Goal: Task Accomplishment & Management: Manage account settings

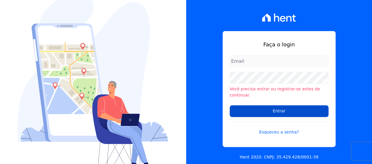
type input "[EMAIL_ADDRESS][DOMAIN_NAME]"
click at [276, 108] on input "Entrar" at bounding box center [279, 112] width 99 height 12
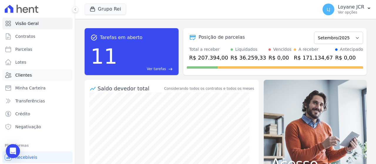
click at [37, 76] on link "Clientes" at bounding box center [37, 75] width 70 height 12
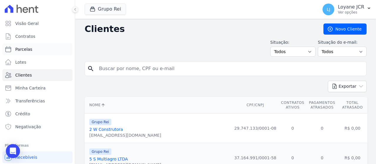
click at [43, 49] on link "Parcelas" at bounding box center [37, 49] width 70 height 12
select select
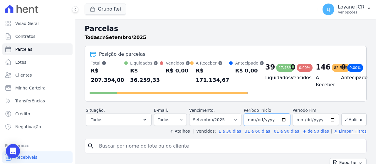
click at [250, 118] on input "[DATE]" at bounding box center [267, 120] width 46 height 12
click at [229, 119] on select "Filtrar por período ──────── Todos os meses Janeiro/2020 Fevereiro/2020 Março/2…" at bounding box center [215, 120] width 52 height 12
select select "08/2025"
click at [193, 114] on select "Filtrar por período ──────── Todos os meses Janeiro/2020 Fevereiro/2020 Março/2…" at bounding box center [215, 120] width 52 height 12
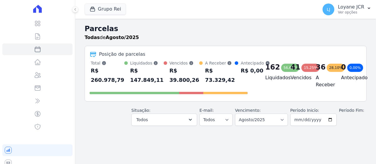
select select
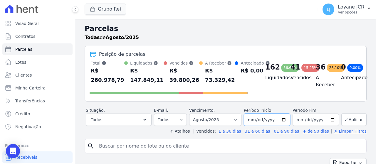
click at [252, 126] on input "[DATE]" at bounding box center [267, 120] width 46 height 12
type input "2025-08-03"
type input "[DATE]"
click at [296, 125] on input "[DATE]" at bounding box center [316, 120] width 46 height 12
type input "[DATE]"
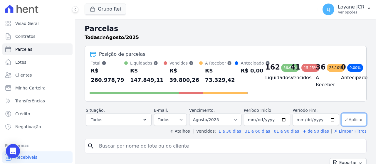
click at [353, 126] on button "Aplicar" at bounding box center [353, 119] width 25 height 13
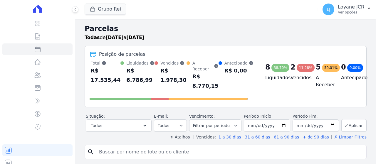
select select
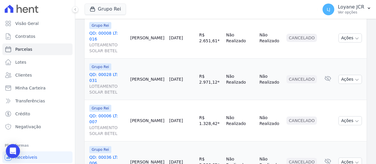
scroll to position [930, 0]
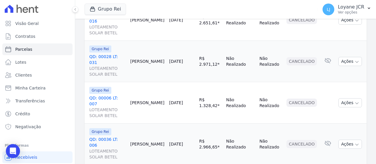
select select
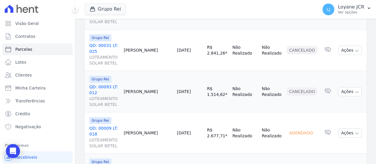
scroll to position [941, 0]
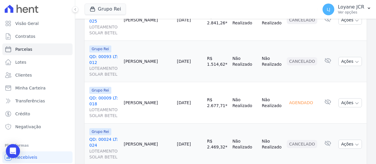
select select
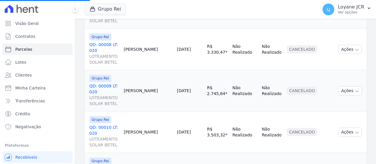
scroll to position [941, 0]
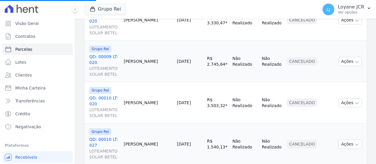
select select
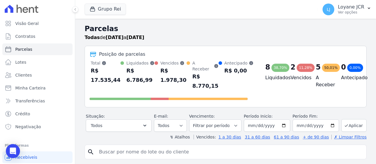
click at [330, 150] on input "search" at bounding box center [230, 152] width 269 height 12
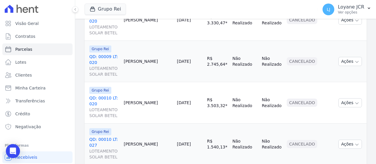
select select
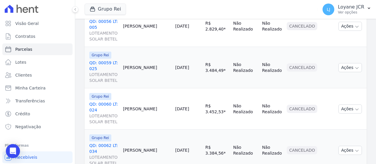
scroll to position [930, 0]
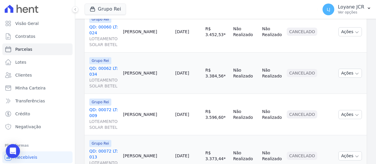
select select
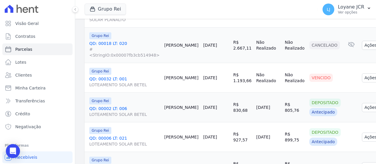
scroll to position [206, 0]
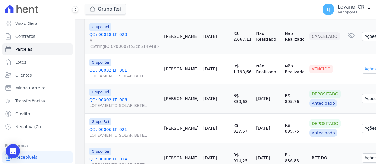
click at [362, 70] on button "Ações" at bounding box center [374, 69] width 24 height 9
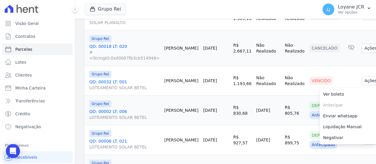
scroll to position [176, 0]
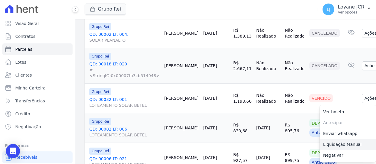
click at [332, 141] on link "Liquidação Manual" at bounding box center [348, 144] width 56 height 11
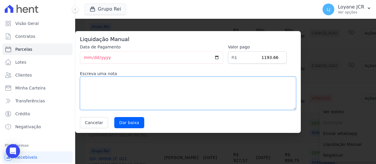
click at [166, 92] on textarea at bounding box center [188, 94] width 216 height 34
type textarea "p"
type textarea "PAGO P"
drag, startPoint x: 142, startPoint y: 97, endPoint x: 13, endPoint y: 83, distance: 130.1
click at [13, 83] on div "Visão Geral Contratos Parcelas Lotes Clientes Minha Carteira Transferências Cré…" at bounding box center [188, 82] width 376 height 164
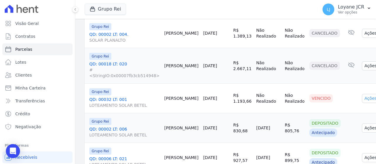
click at [362, 96] on button "Ações" at bounding box center [374, 98] width 24 height 9
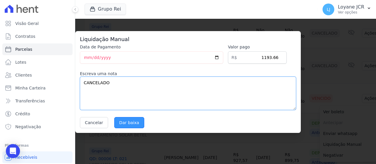
type textarea "CANCELADO"
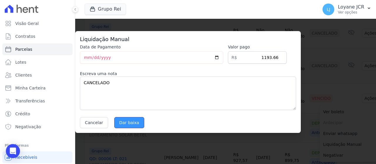
click at [127, 125] on input "Dar baixa" at bounding box center [129, 122] width 30 height 11
select select
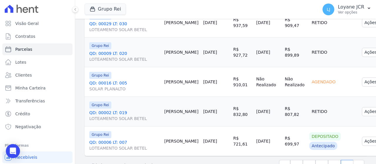
scroll to position [439, 0]
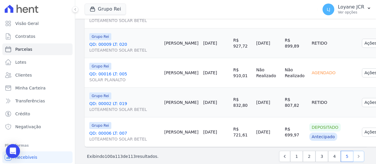
click at [356, 154] on icon "Next" at bounding box center [359, 157] width 6 height 6
click at [332, 151] on link "4" at bounding box center [334, 156] width 13 height 11
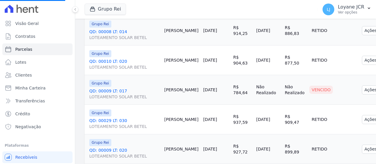
scroll to position [292, 0]
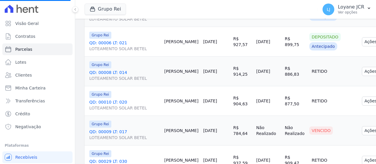
select select
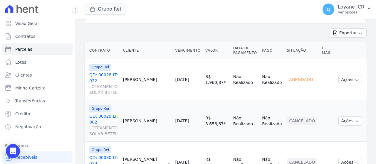
scroll to position [206, 0]
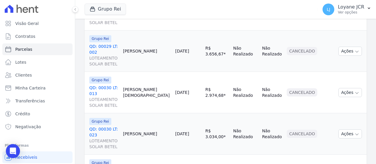
select select
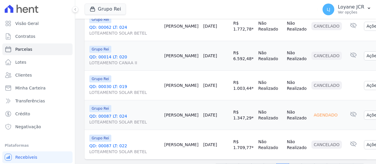
scroll to position [792, 0]
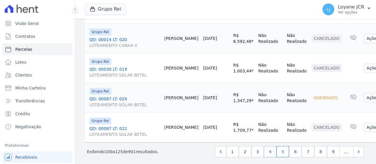
click at [269, 147] on link "4" at bounding box center [270, 151] width 13 height 11
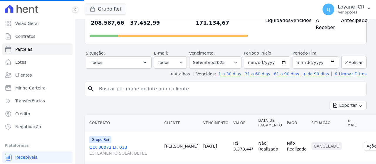
scroll to position [0, 0]
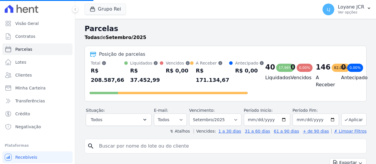
select select
click at [230, 117] on select "Filtrar por período ──────── Todos os meses Janeiro/2020 Fevereiro/2020 Março/2…" at bounding box center [215, 120] width 52 height 12
select select "08/2025"
click at [193, 114] on select "Filtrar por período ──────── Todos os meses Janeiro/2020 Fevereiro/2020 Março/2…" at bounding box center [215, 120] width 52 height 12
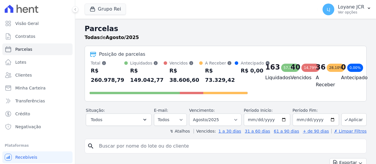
select select
click at [269, 126] on input "[DATE]" at bounding box center [267, 120] width 46 height 12
click at [253, 125] on input "[DATE]" at bounding box center [267, 120] width 46 height 12
click at [297, 125] on input "[DATE]" at bounding box center [316, 120] width 46 height 12
type input "[DATE]"
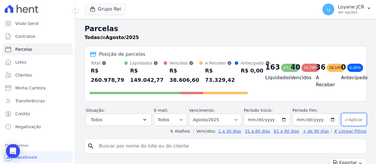
click at [347, 125] on button "Aplicar" at bounding box center [353, 119] width 25 height 13
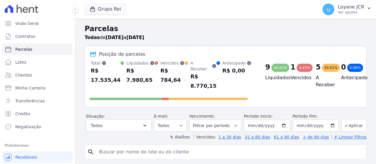
select select
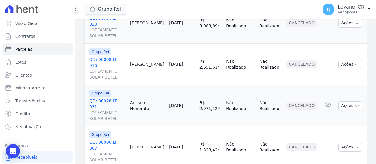
scroll to position [924, 0]
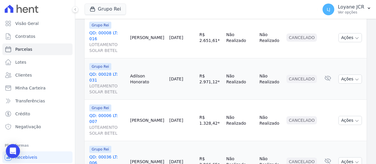
select select
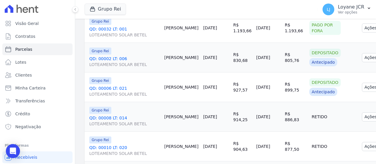
scroll to position [323, 0]
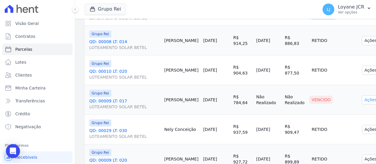
click at [362, 96] on button "Ações" at bounding box center [374, 100] width 24 height 9
